Goal: Find specific page/section: Find specific page/section

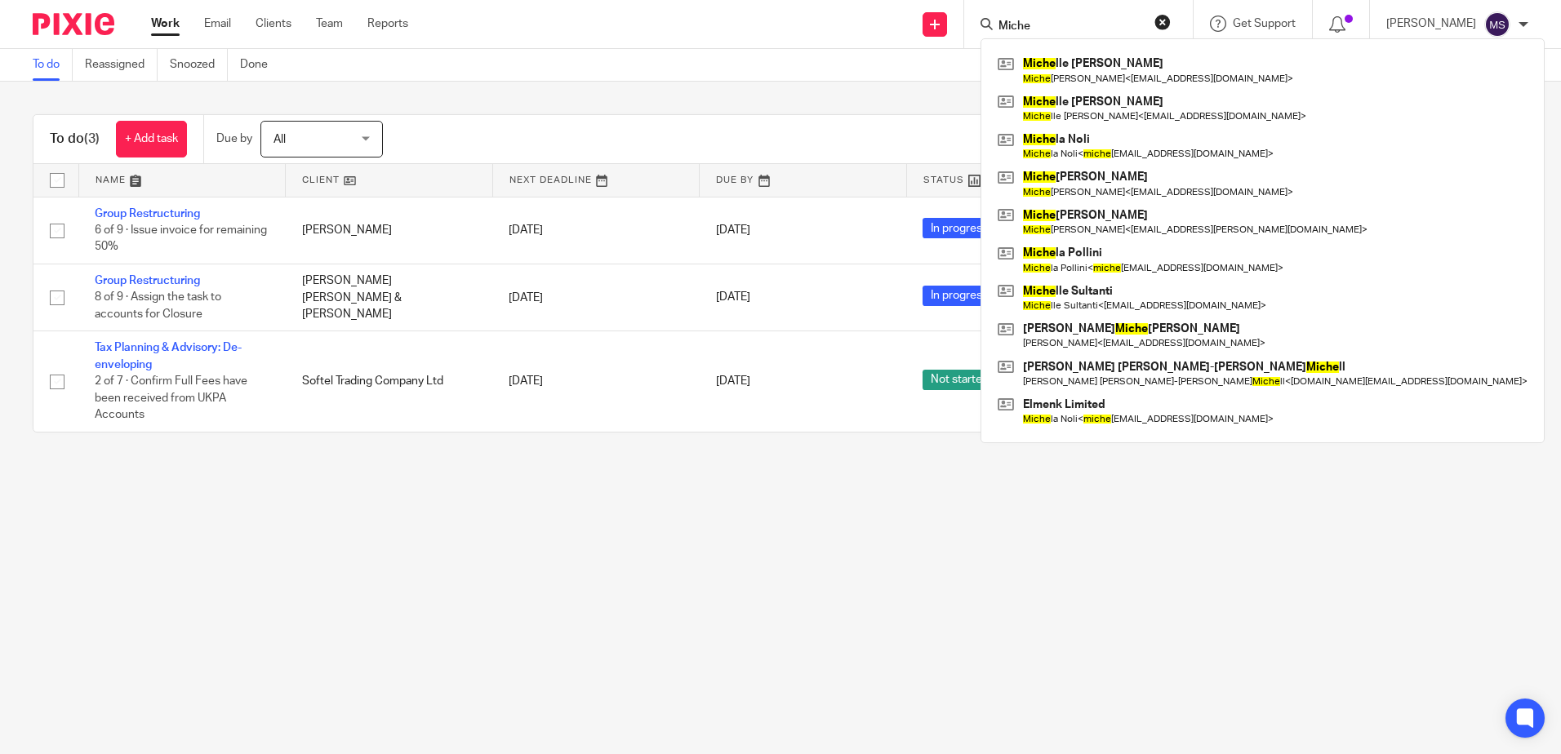
click at [1074, 27] on input "Miche" at bounding box center [1070, 27] width 147 height 15
click at [1075, 26] on input "Miche" at bounding box center [1070, 27] width 147 height 15
click at [1076, 26] on input "Miche" at bounding box center [1070, 27] width 147 height 15
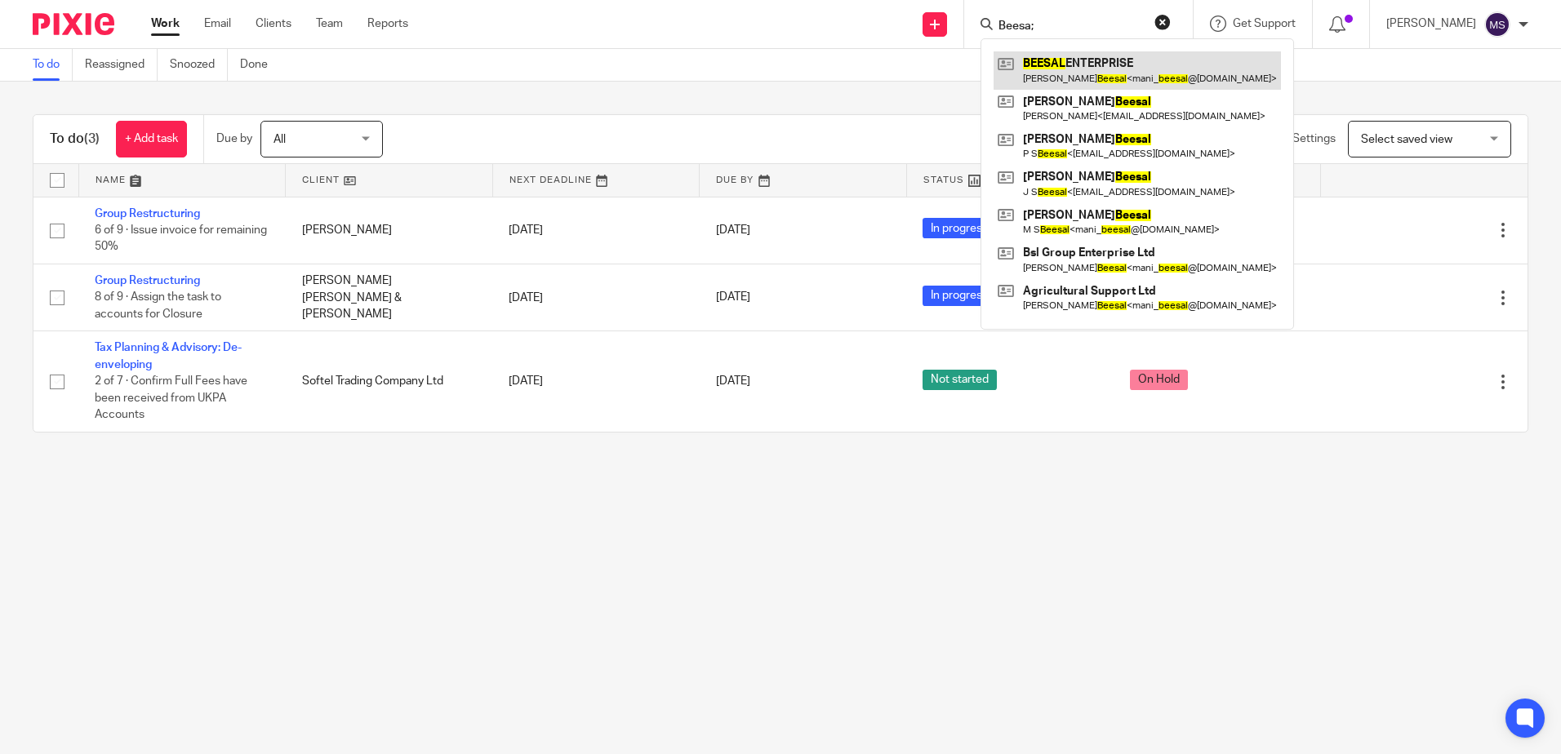
type input "Beesa;"
click at [1116, 60] on link at bounding box center [1137, 70] width 287 height 38
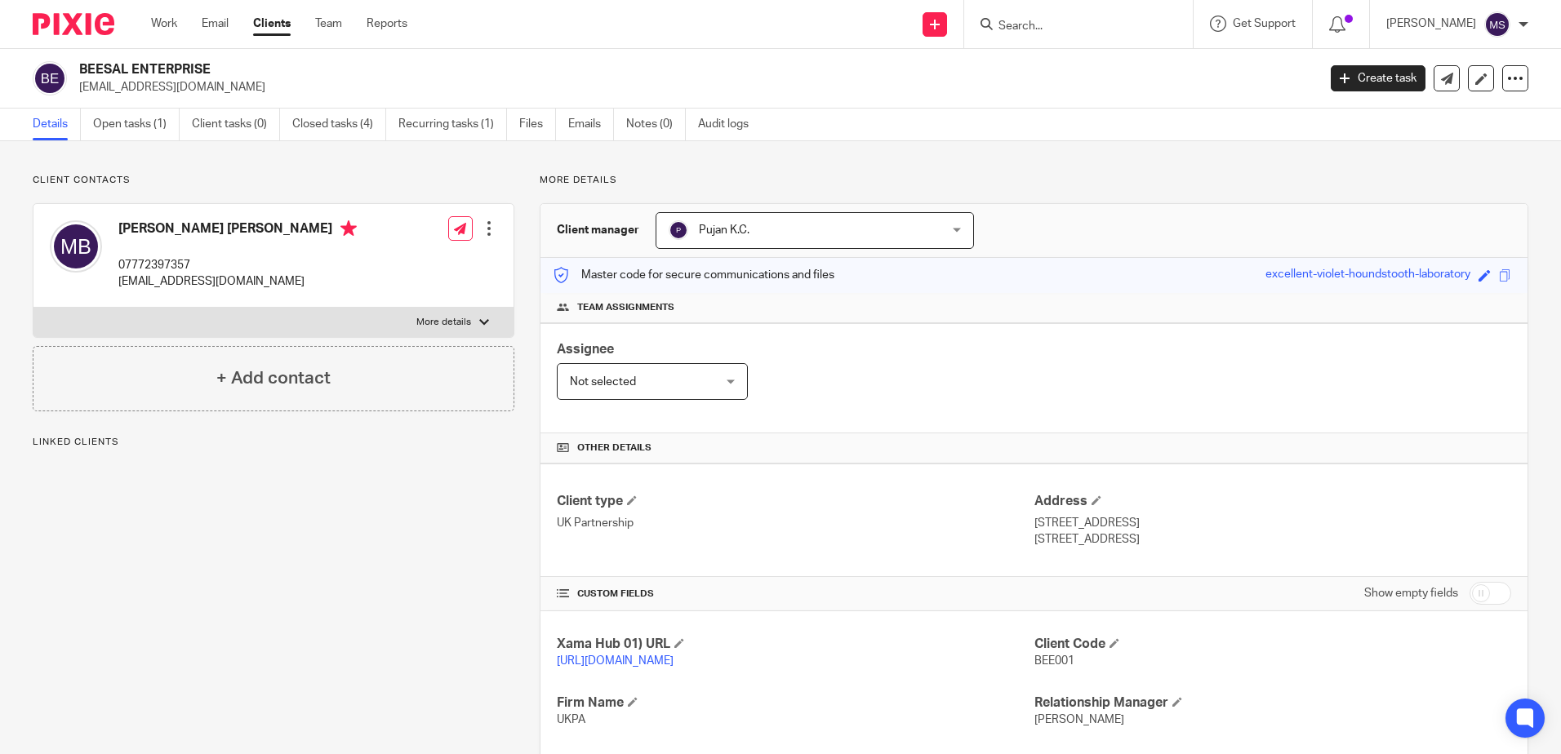
drag, startPoint x: 216, startPoint y: 69, endPoint x: 60, endPoint y: 56, distance: 157.3
click at [59, 56] on div "BEESAL ENTERPRISE [EMAIL_ADDRESS][DOMAIN_NAME] Create task Update from Companie…" at bounding box center [780, 79] width 1561 height 60
copy div "BEESAL ENTERPRISE"
